Goal: Use online tool/utility: Use online tool/utility

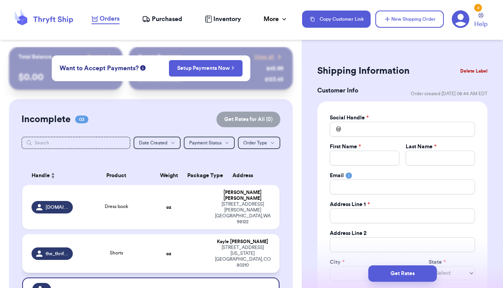
click at [98, 249] on div "Shorts" at bounding box center [116, 253] width 68 height 9
type input "Shorts"
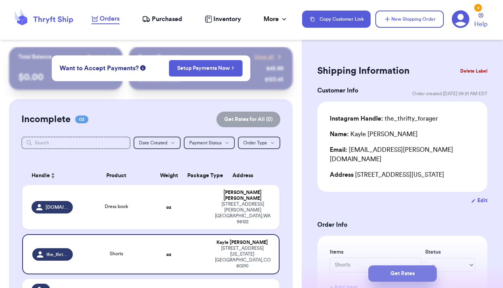
click at [413, 276] on button "Get Rates" at bounding box center [403, 273] width 69 height 16
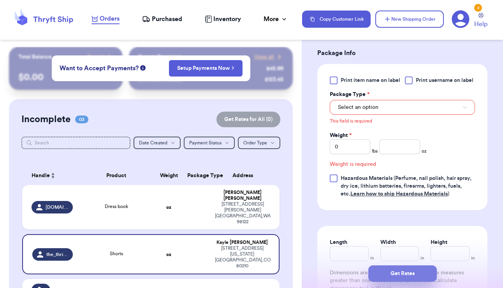
scroll to position [339, 0]
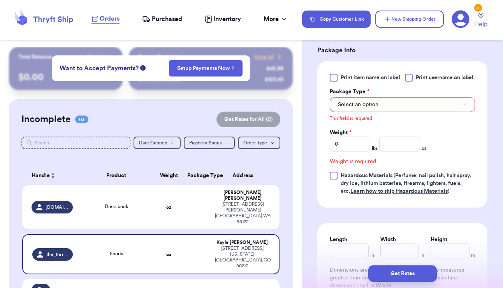
click at [397, 105] on button "Select an option" at bounding box center [402, 104] width 145 height 15
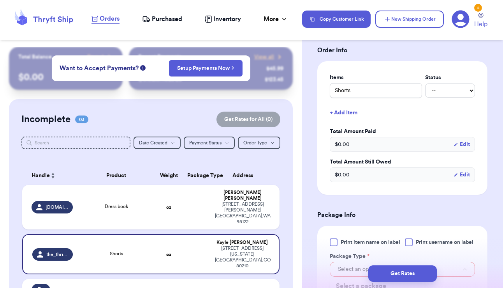
scroll to position [0, 0]
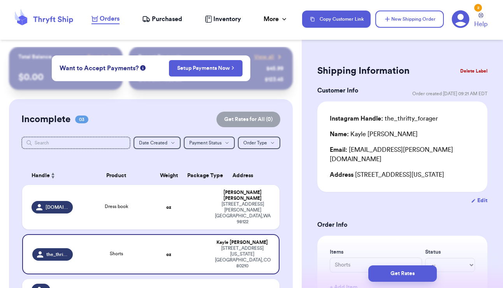
click at [411, 273] on button "Get Rates" at bounding box center [403, 273] width 69 height 16
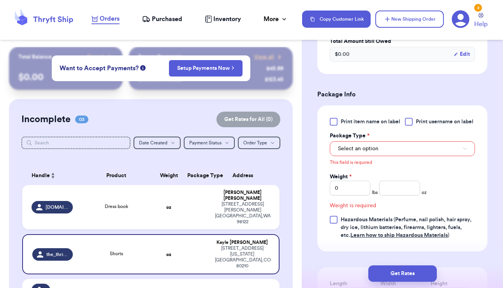
scroll to position [339, 0]
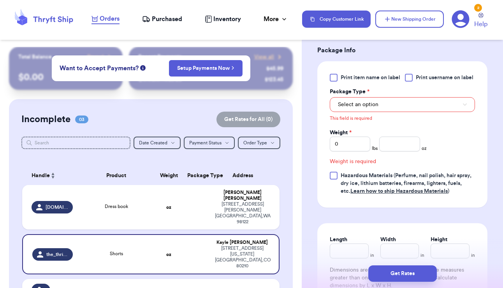
click at [400, 103] on button "Select an option" at bounding box center [402, 104] width 145 height 15
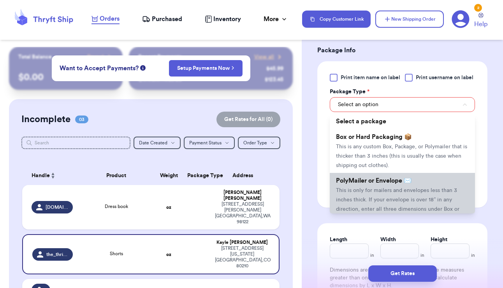
click at [389, 193] on span "This is only for mailers and envelopes less than 3 inches thick. If your envelo…" at bounding box center [398, 204] width 124 height 34
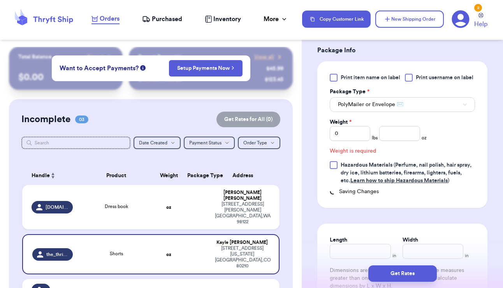
scroll to position [328, 0]
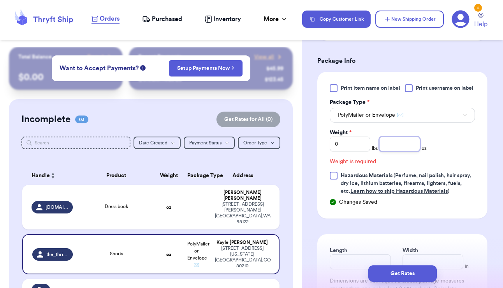
click at [405, 145] on input "number" at bounding box center [400, 143] width 41 height 15
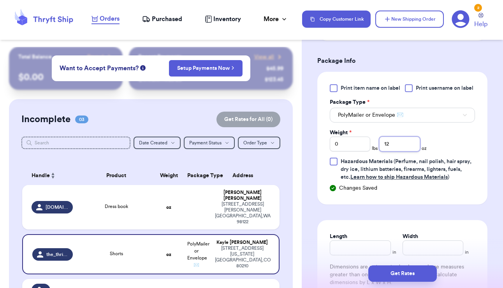
type input "12"
click at [462, 130] on div "Print item name on label Print username on label Package Type * PolyMailer or E…" at bounding box center [402, 132] width 145 height 97
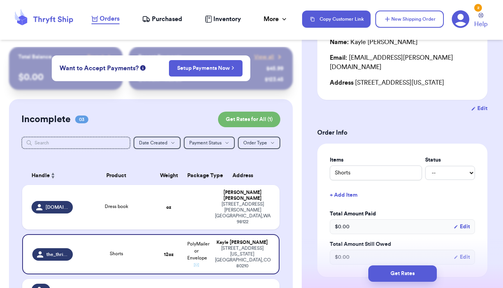
scroll to position [0, 0]
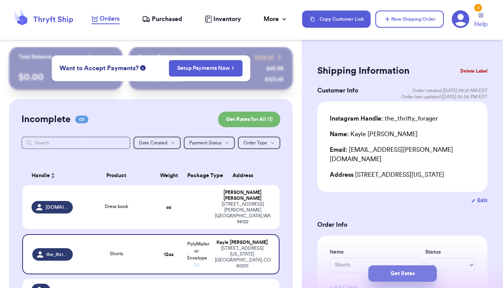
click at [411, 271] on button "Get Rates" at bounding box center [403, 273] width 69 height 16
